Goal: Find specific page/section: Find specific page/section

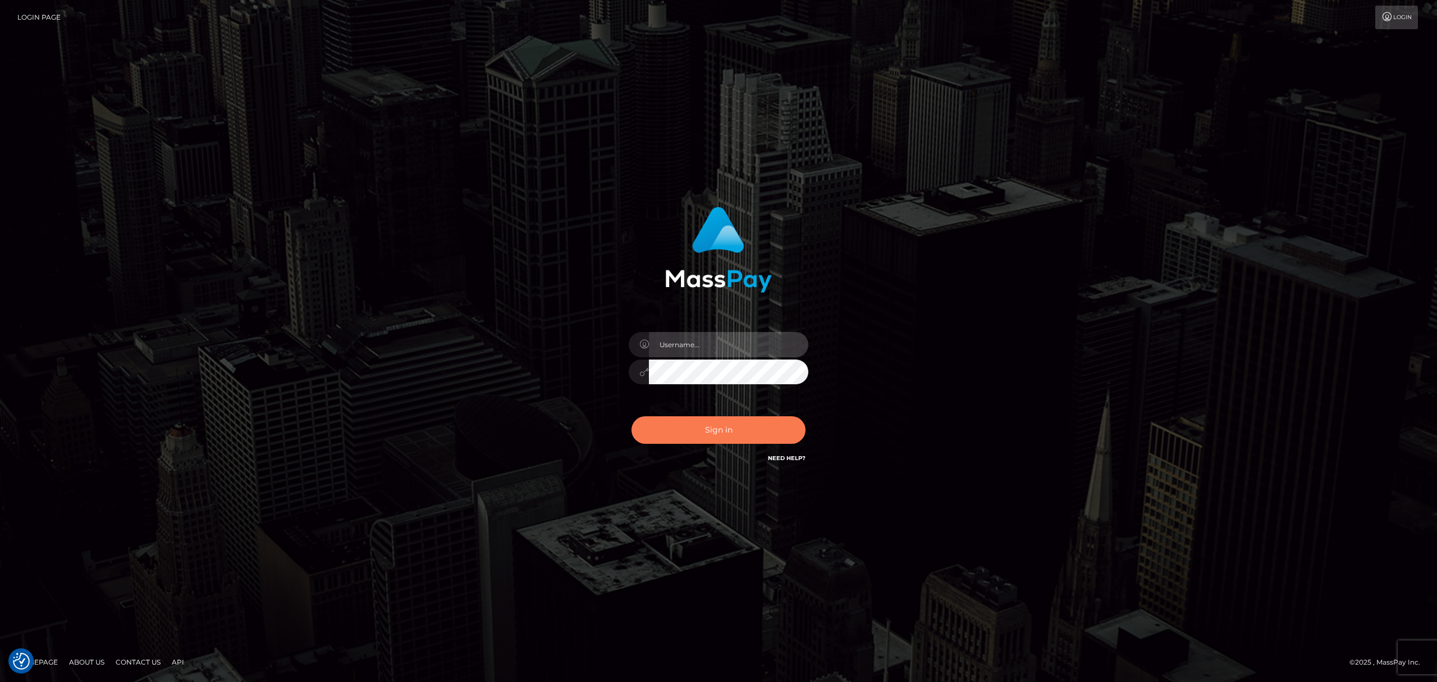
type input "Allen.megabonanza"
click at [716, 432] on button "Sign in" at bounding box center [719, 430] width 174 height 28
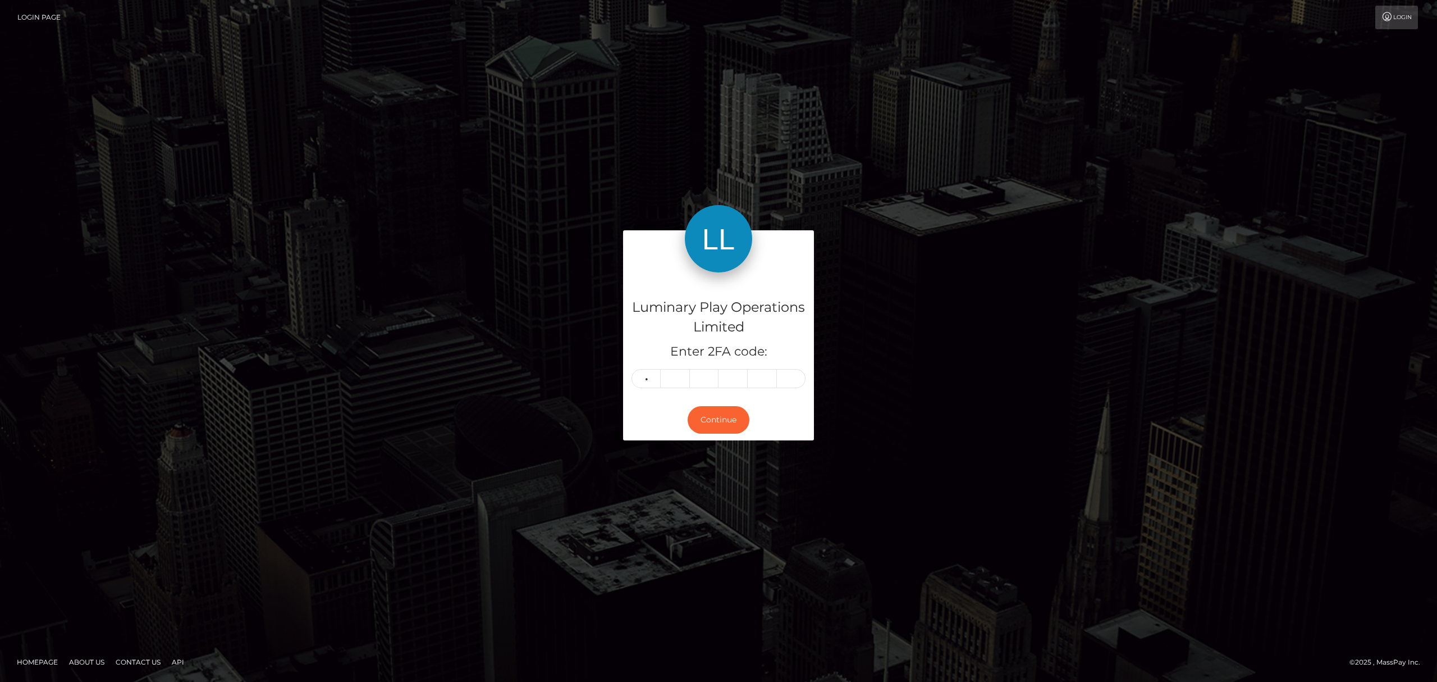
type input "9"
type input "7"
type input "1"
type input "6"
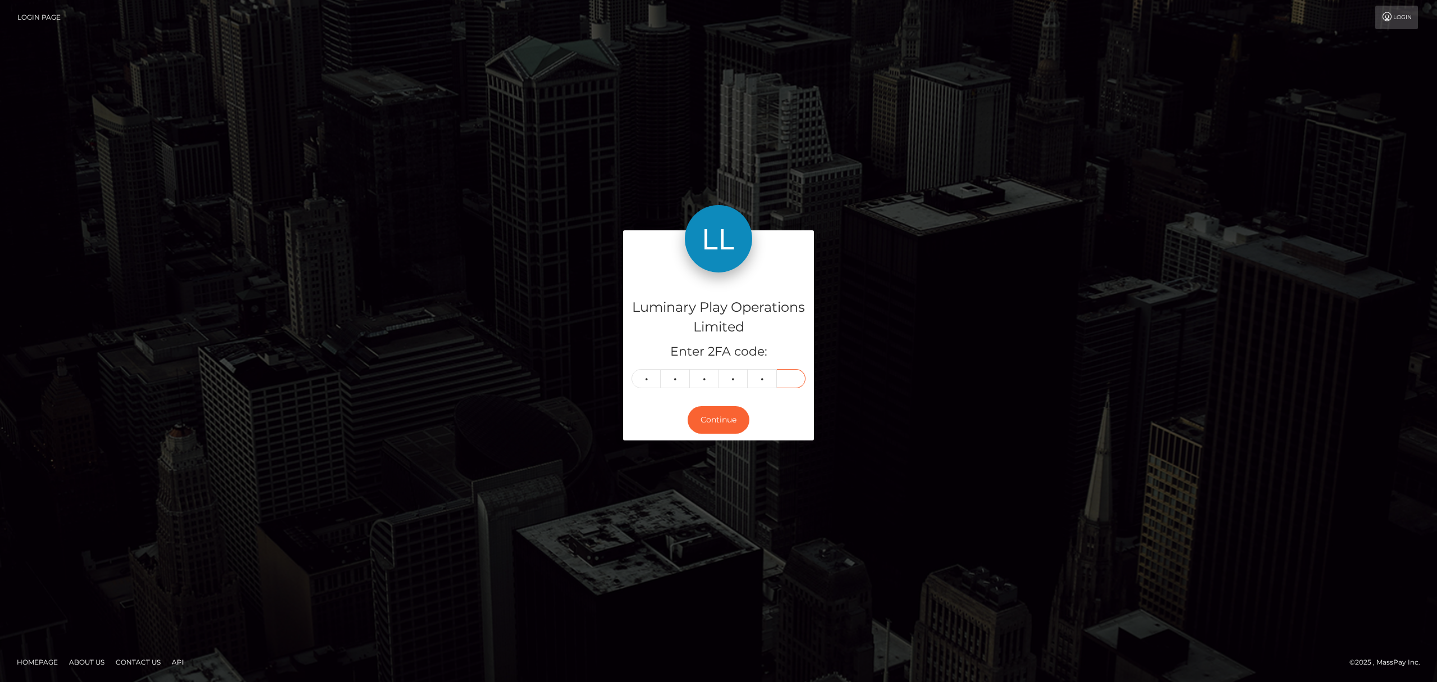
type input "9"
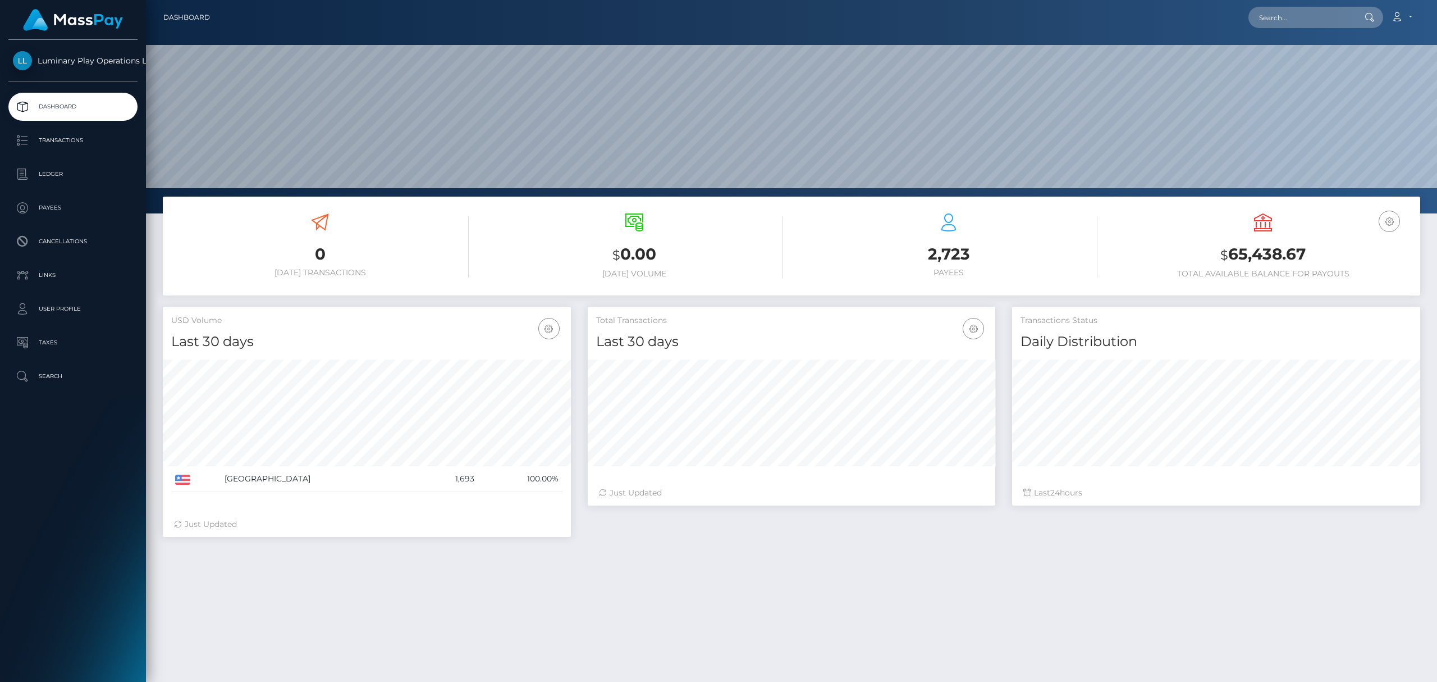
scroll to position [198, 408]
click at [1296, 19] on input "text" at bounding box center [1302, 17] width 106 height 21
paste input "megabonanza-4669797625"
click at [1333, 20] on input "megabonanza_4669797625" at bounding box center [1302, 17] width 106 height 21
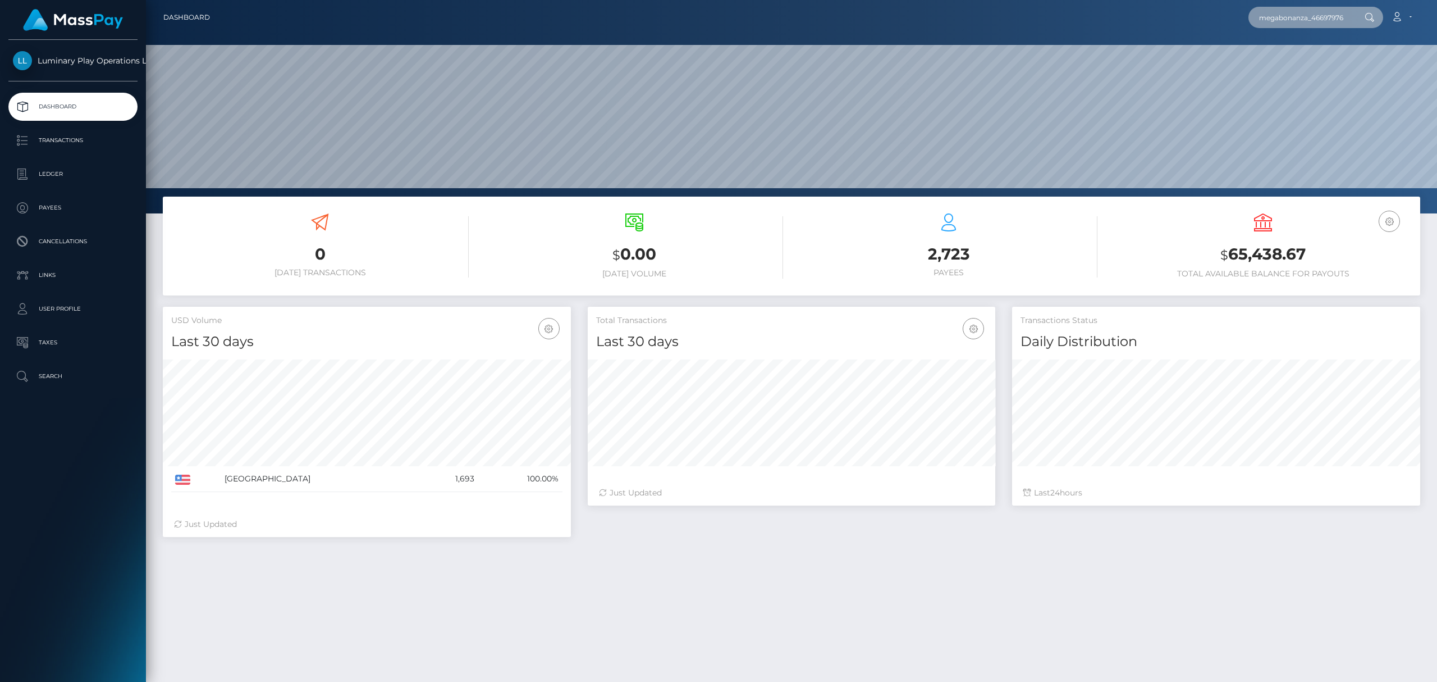
paste input "310650669@megabonanza.com"
click at [1301, 32] on nav "Dashboard 310650669@megabonanza.com Loading... Loading..." at bounding box center [791, 17] width 1291 height 35
click at [1306, 21] on input "310650669@megabonanza.com" at bounding box center [1302, 17] width 106 height 21
paste input "megabonanza-310650669"
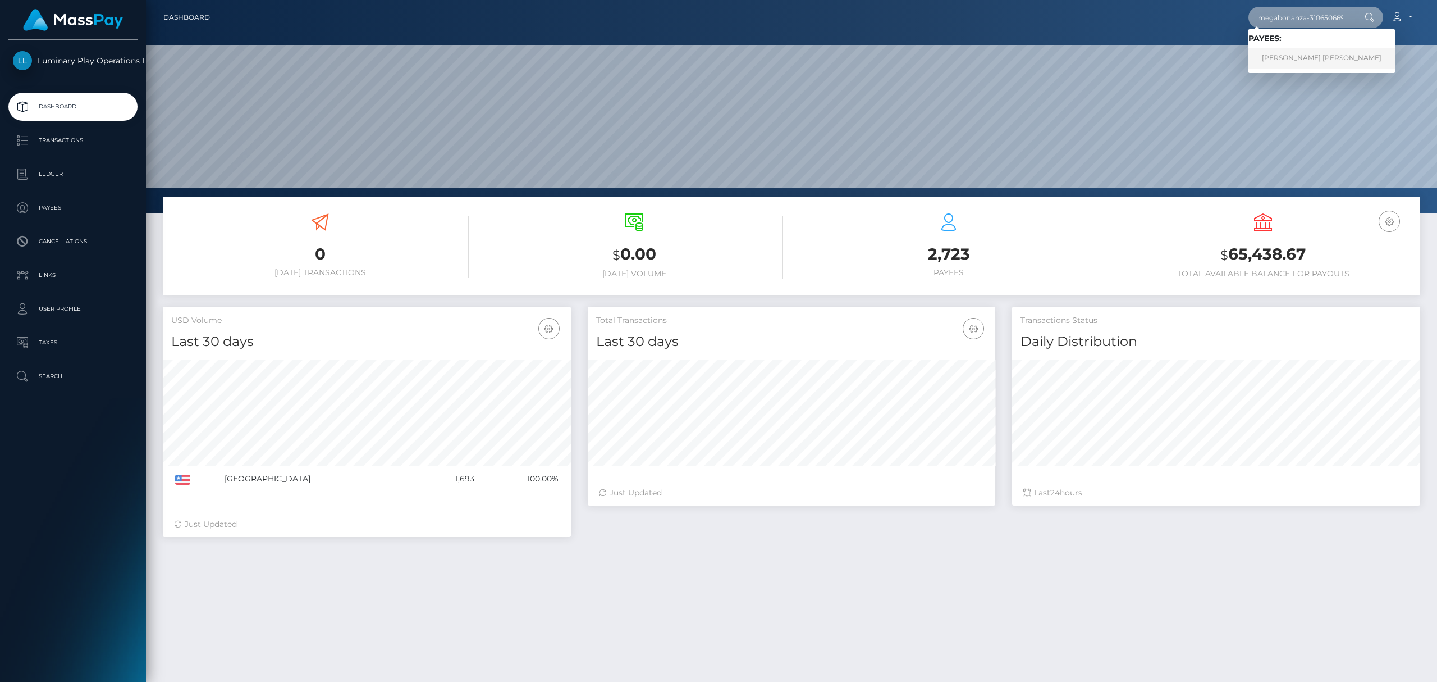
type input "megabonanza-310650669"
click at [1314, 57] on link "MONICA GYWEN NORTON" at bounding box center [1322, 58] width 147 height 21
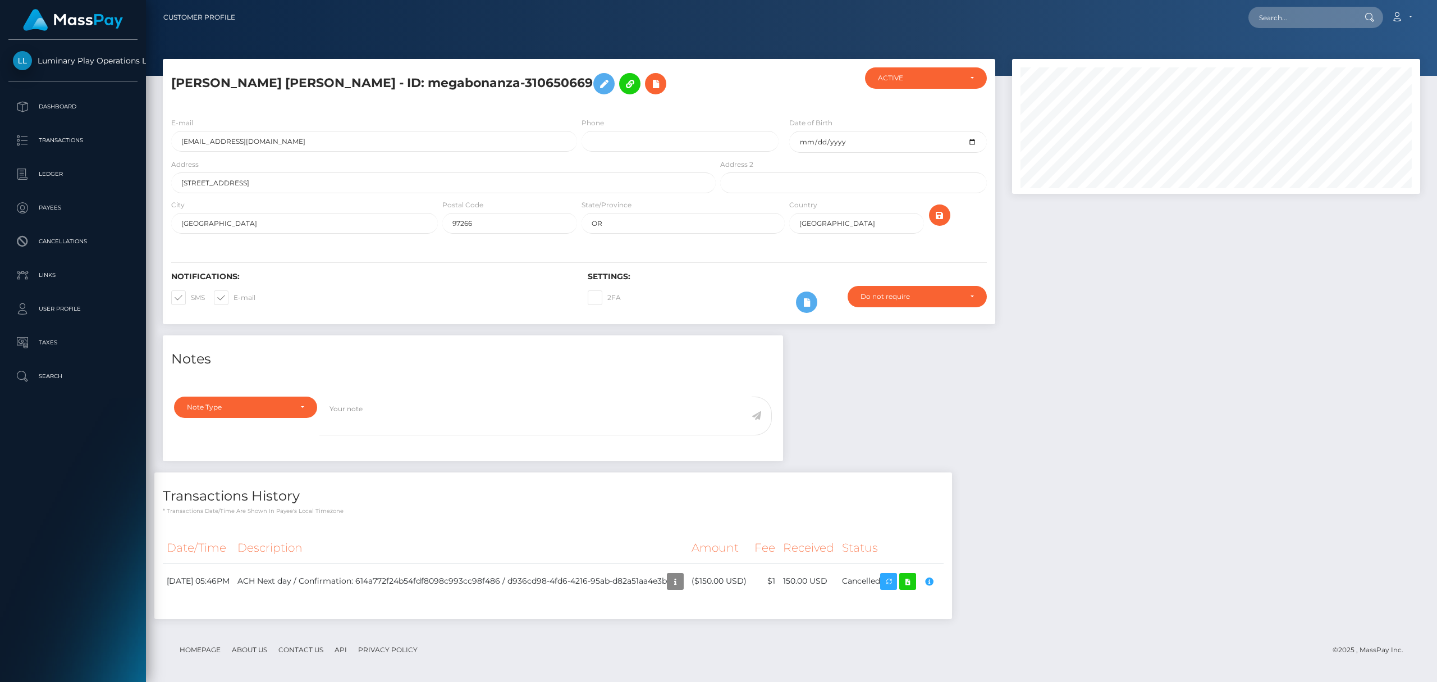
scroll to position [135, 408]
